Goal: Transaction & Acquisition: Subscribe to service/newsletter

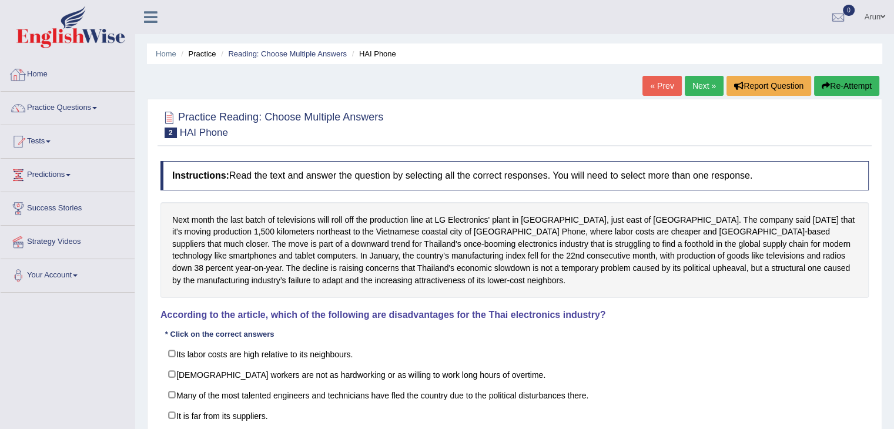
click at [28, 71] on link "Home" at bounding box center [68, 72] width 134 height 29
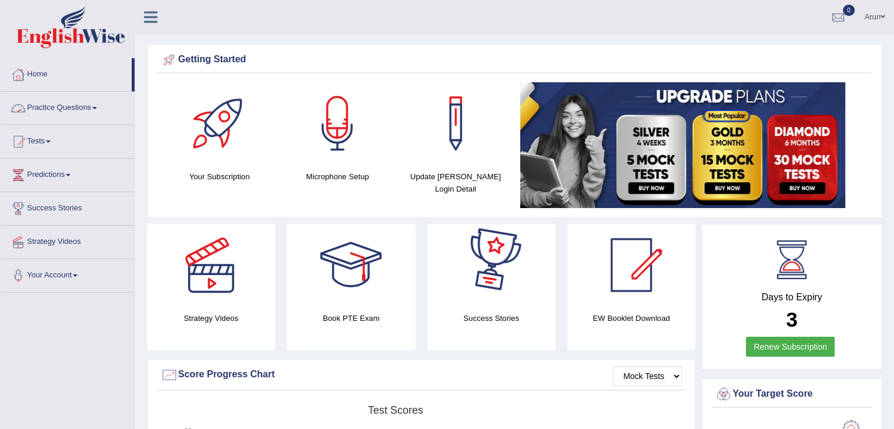
click at [75, 105] on link "Practice Questions" at bounding box center [68, 106] width 134 height 29
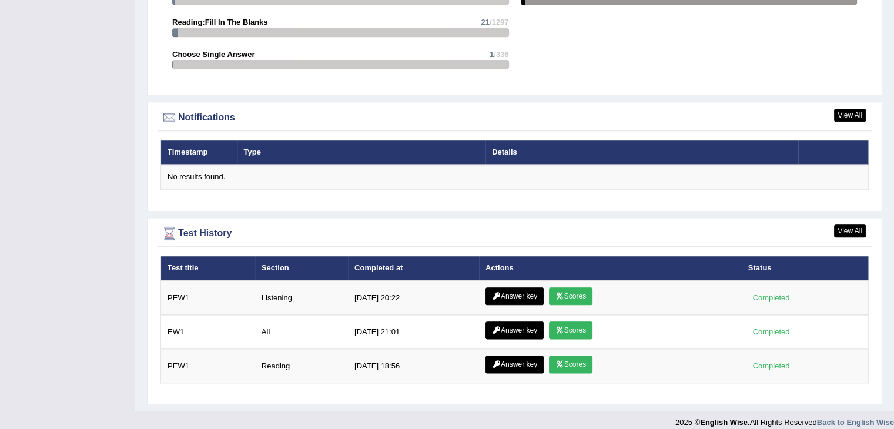
scroll to position [1343, 0]
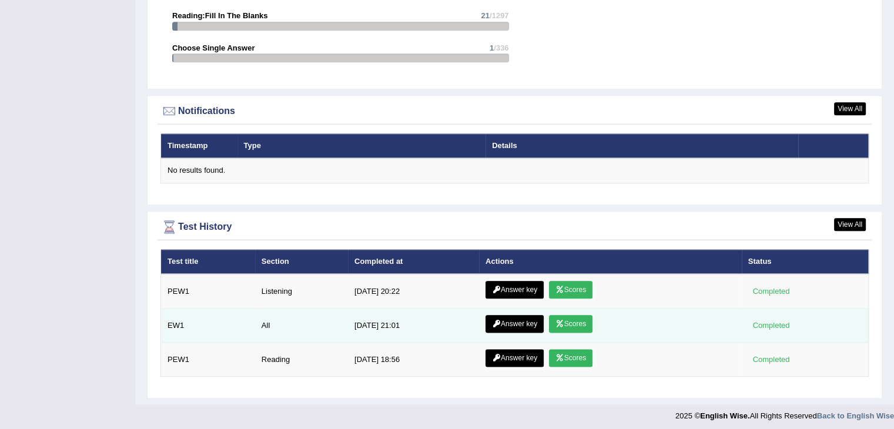
click at [564, 316] on link "Scores" at bounding box center [570, 324] width 43 height 18
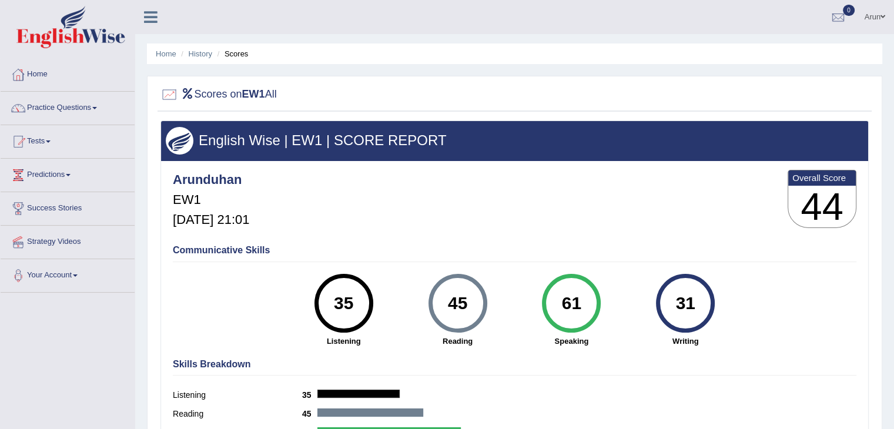
click at [36, 75] on link "Home" at bounding box center [68, 72] width 134 height 29
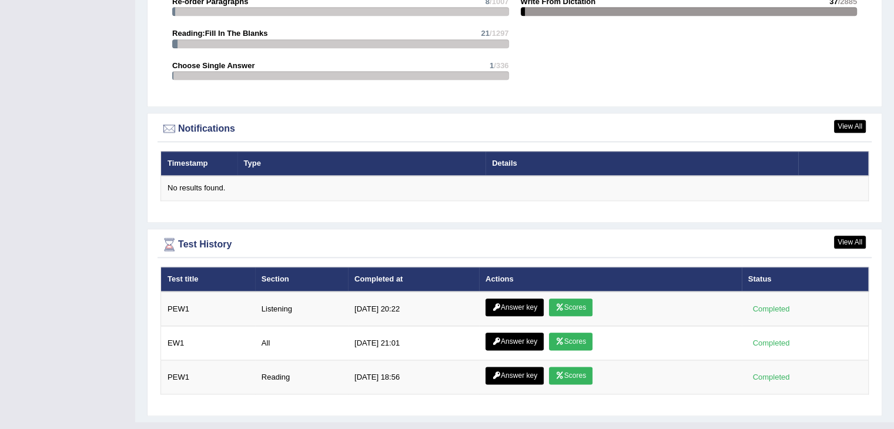
scroll to position [1343, 0]
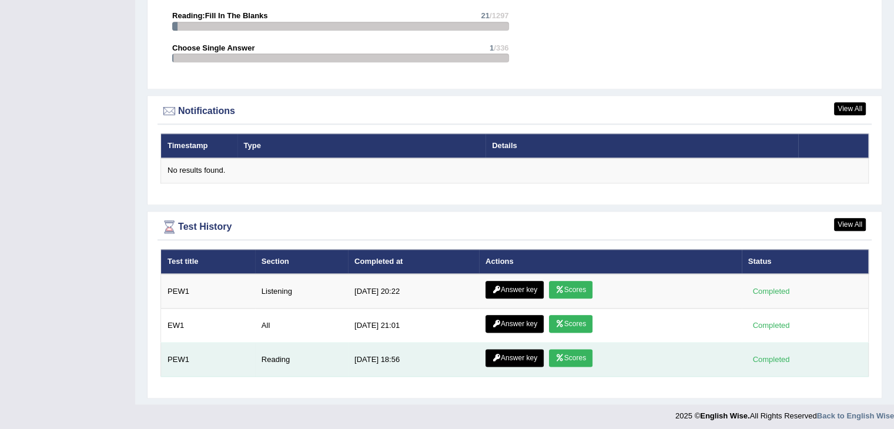
click at [572, 353] on link "Scores" at bounding box center [570, 358] width 43 height 18
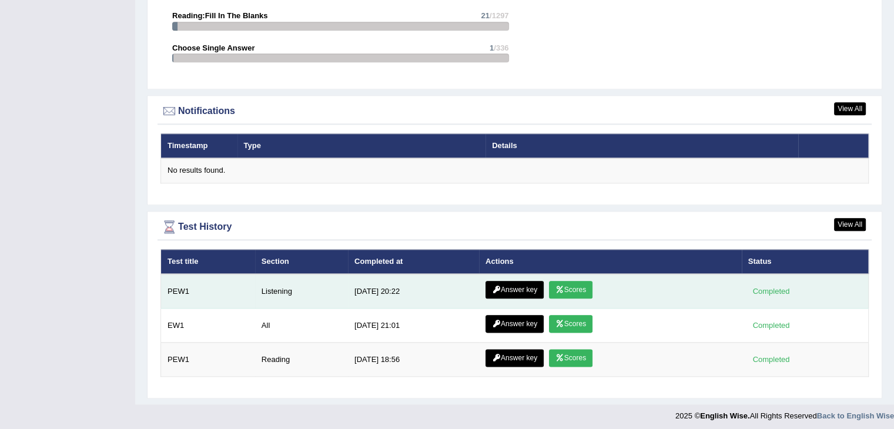
click at [562, 286] on icon at bounding box center [559, 289] width 9 height 7
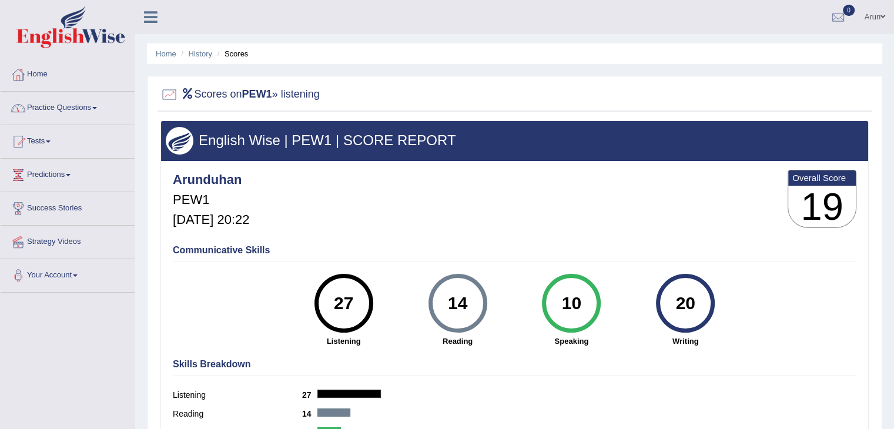
click at [38, 71] on link "Home" at bounding box center [68, 72] width 134 height 29
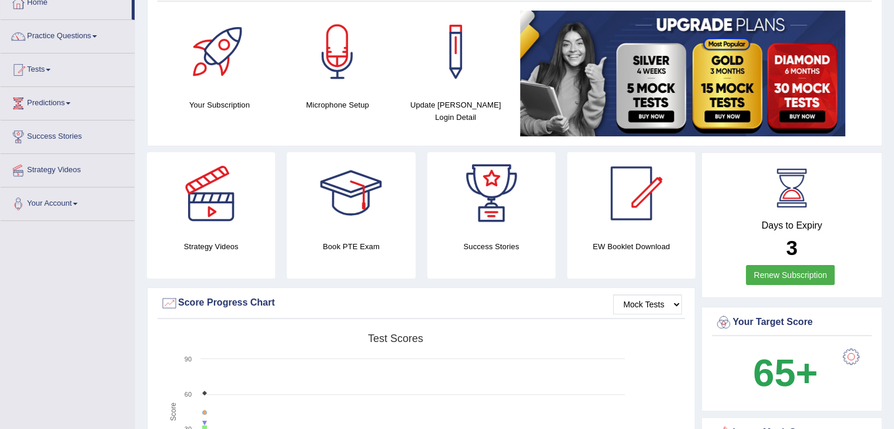
scroll to position [72, 0]
click at [806, 267] on link "Renew Subscription" at bounding box center [790, 274] width 89 height 20
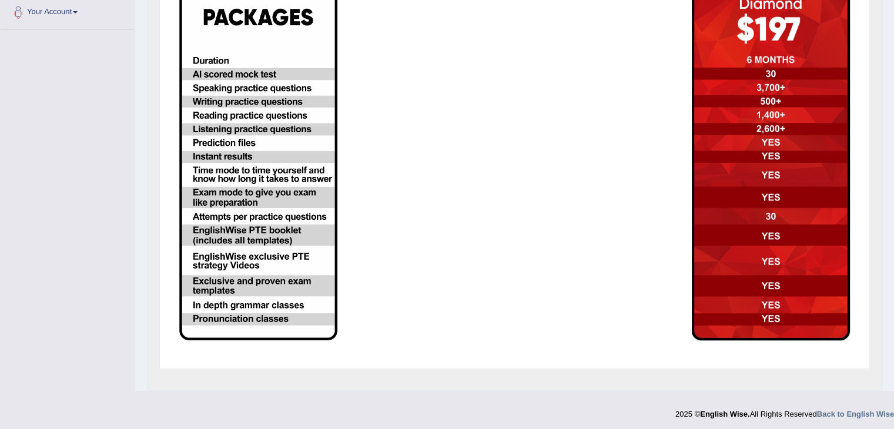
scroll to position [266, 0]
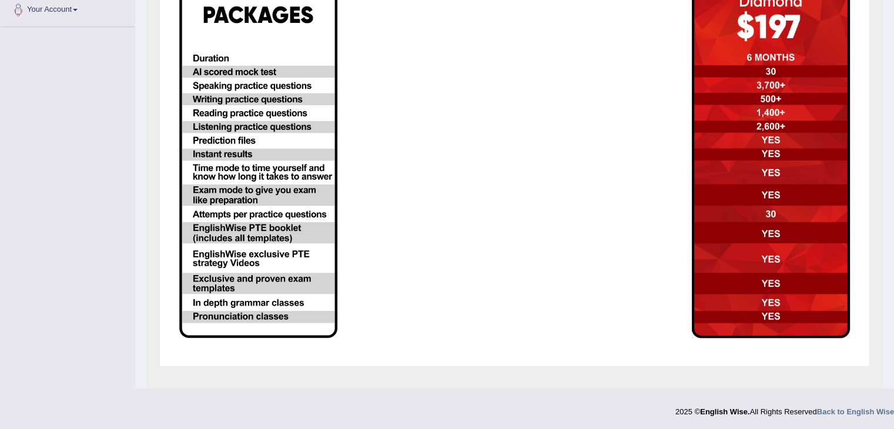
click at [252, 244] on img at bounding box center [258, 160] width 158 height 355
click at [726, 320] on img at bounding box center [771, 160] width 158 height 356
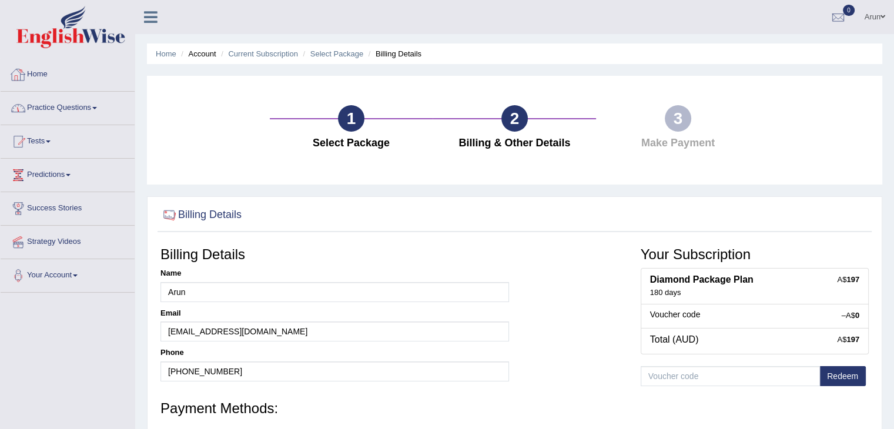
click at [40, 77] on link "Home" at bounding box center [68, 72] width 134 height 29
